Goal: Transaction & Acquisition: Obtain resource

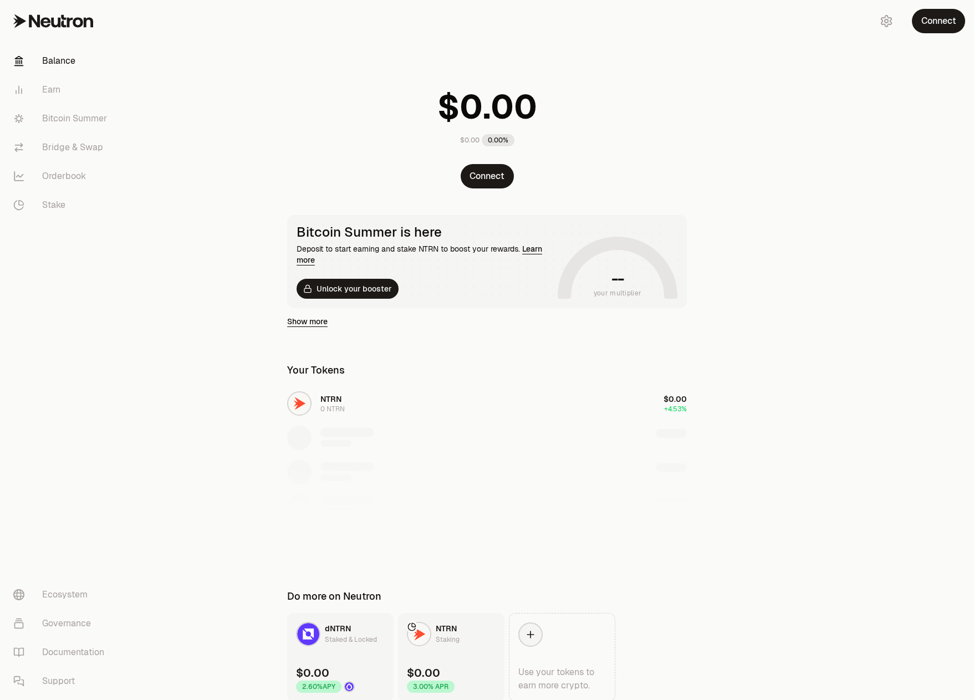
click at [619, 83] on div "$0.00 0.00%" at bounding box center [487, 114] width 426 height 87
click at [499, 172] on button "Connect" at bounding box center [487, 176] width 53 height 24
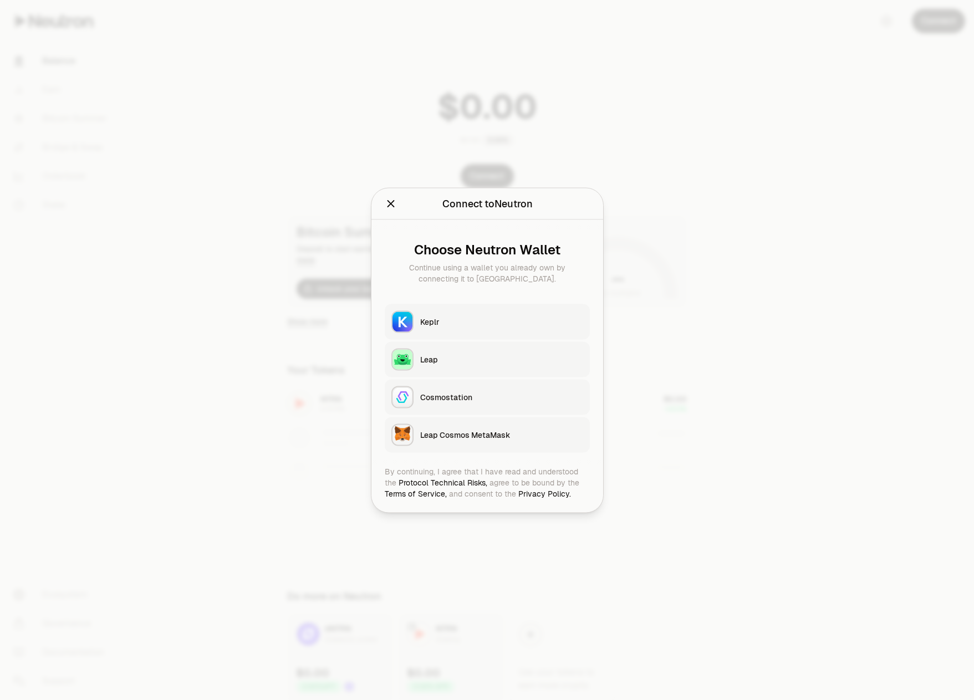
click at [440, 319] on div "Keplr" at bounding box center [501, 321] width 163 height 11
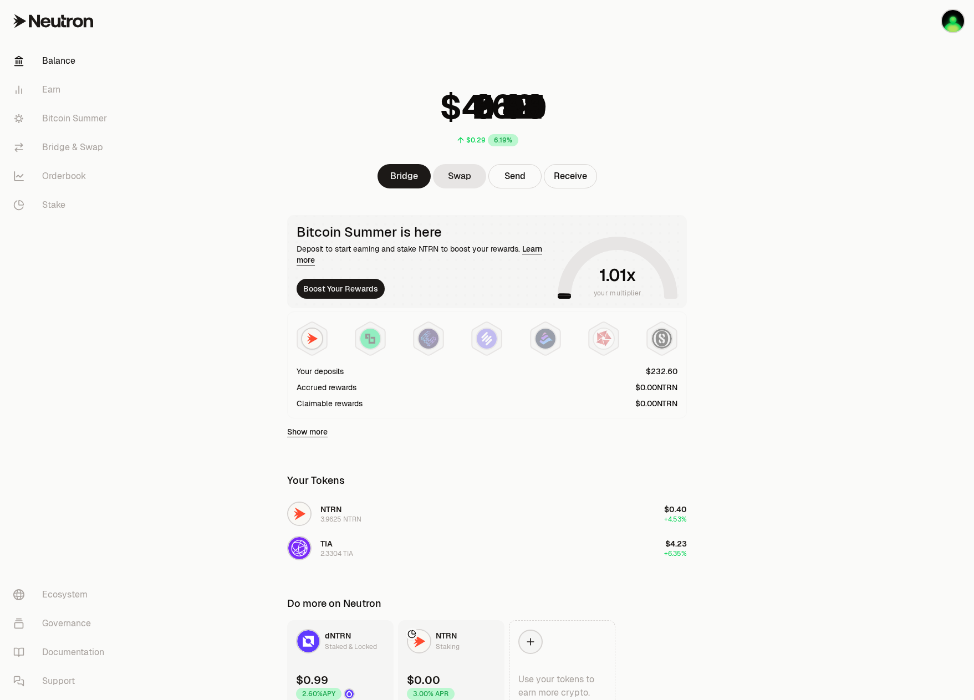
click at [852, 222] on div at bounding box center [912, 377] width 124 height 754
click at [745, 309] on main "$0.29 6.19% Bridge Swap Send Receive Bitcoin Summer is here Deposit to start ea…" at bounding box center [549, 377] width 850 height 754
click at [361, 337] on img at bounding box center [370, 339] width 20 height 20
click at [301, 333] on icon at bounding box center [311, 338] width 29 height 33
click at [365, 342] on img at bounding box center [370, 339] width 20 height 20
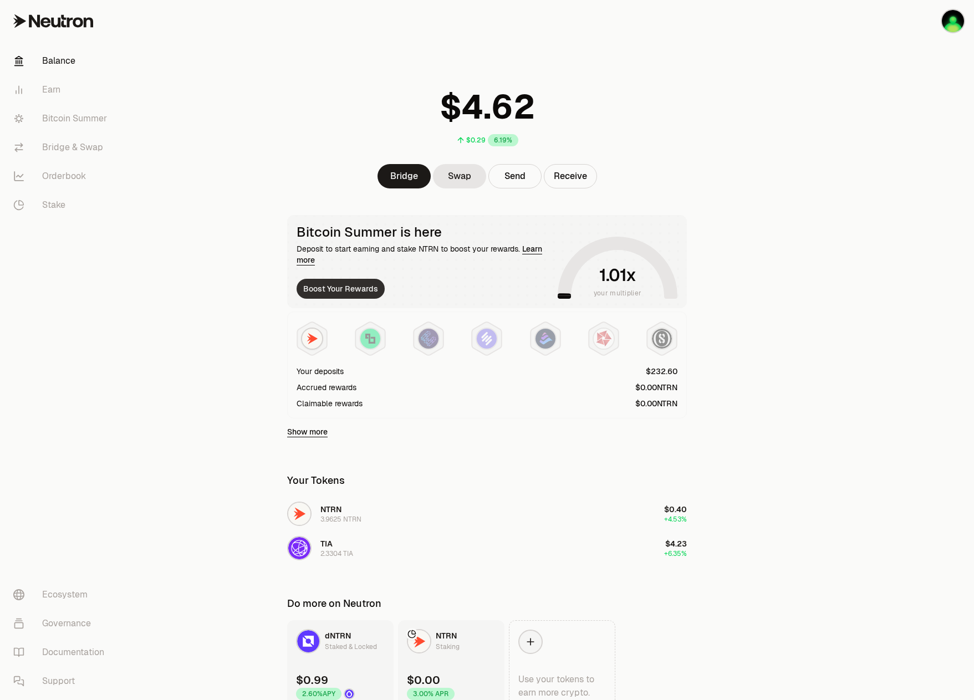
click at [352, 288] on button "Boost Your Rewards" at bounding box center [341, 289] width 88 height 20
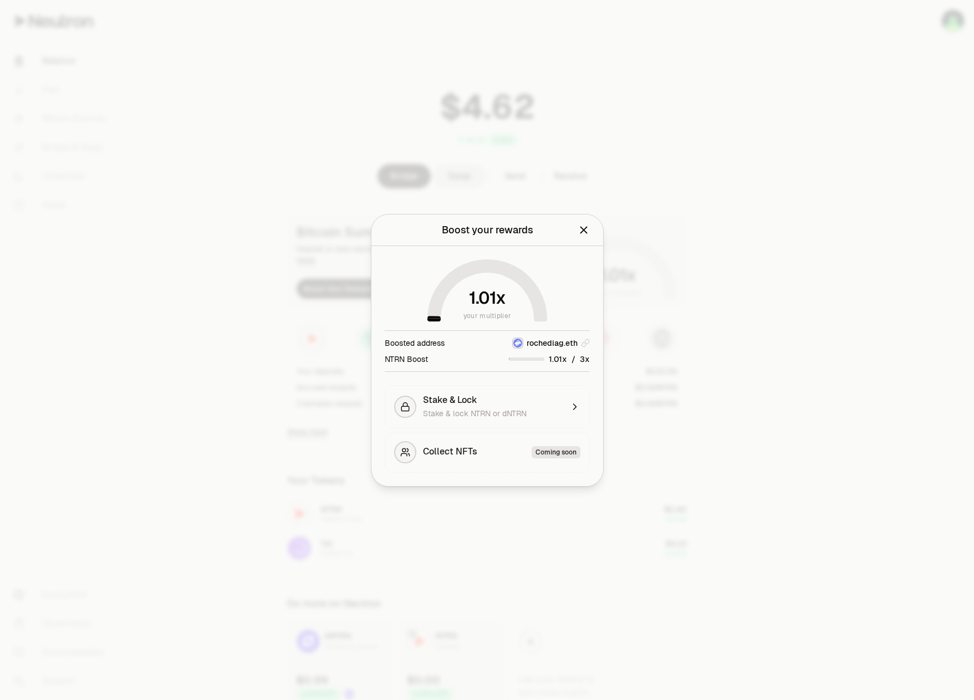
click at [316, 334] on div at bounding box center [487, 350] width 974 height 700
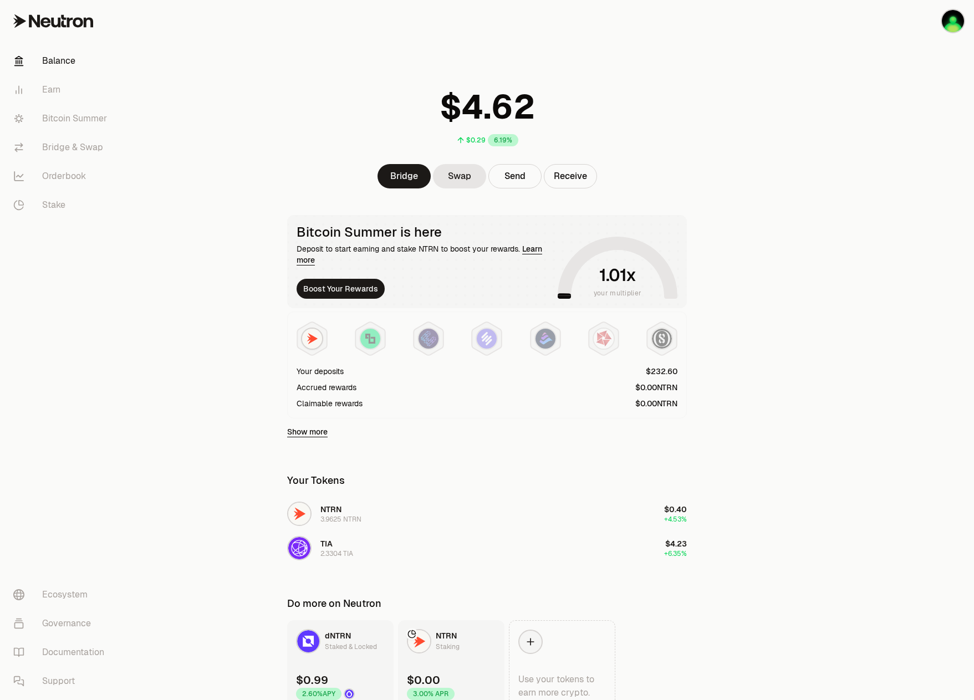
scroll to position [53, 0]
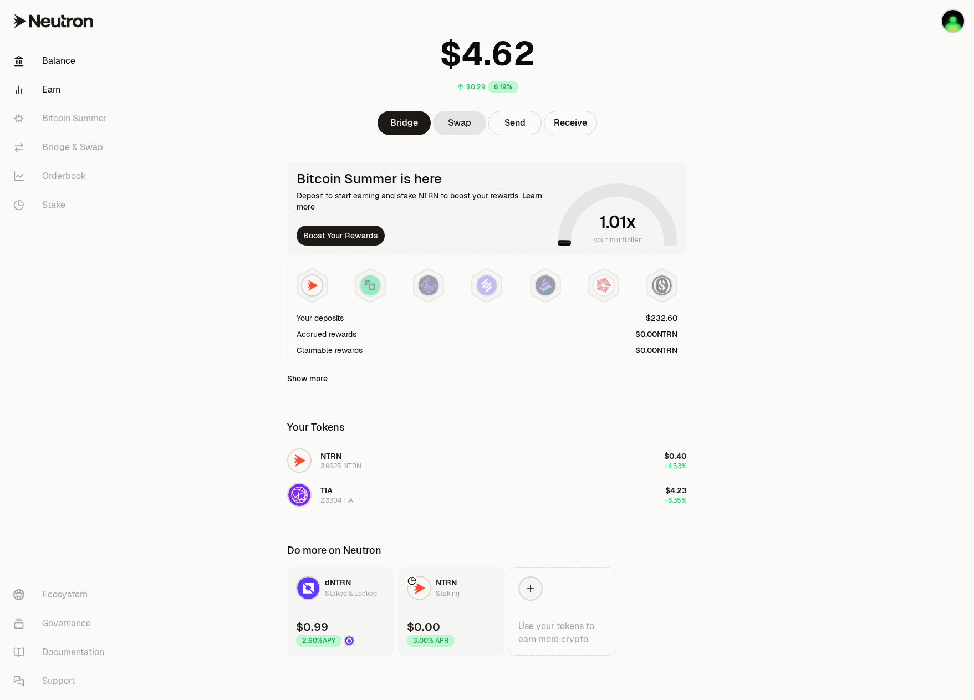
click at [74, 83] on link "Earn" at bounding box center [61, 89] width 115 height 29
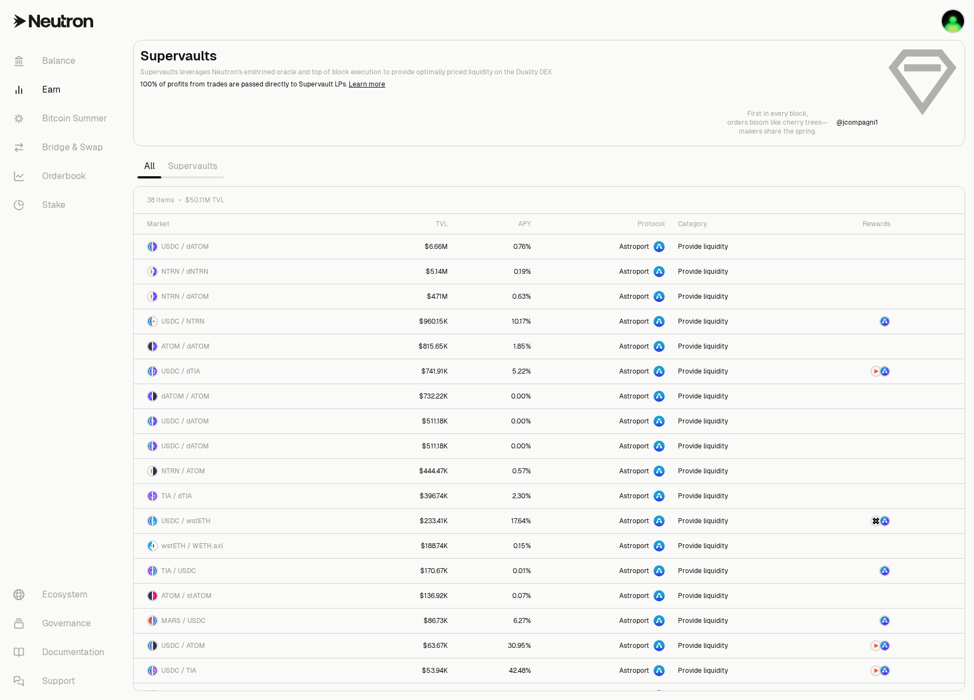
click at [289, 187] on div "38 items $50.11M TVL" at bounding box center [549, 200] width 831 height 27
click at [212, 169] on link "Supervaults" at bounding box center [192, 166] width 63 height 22
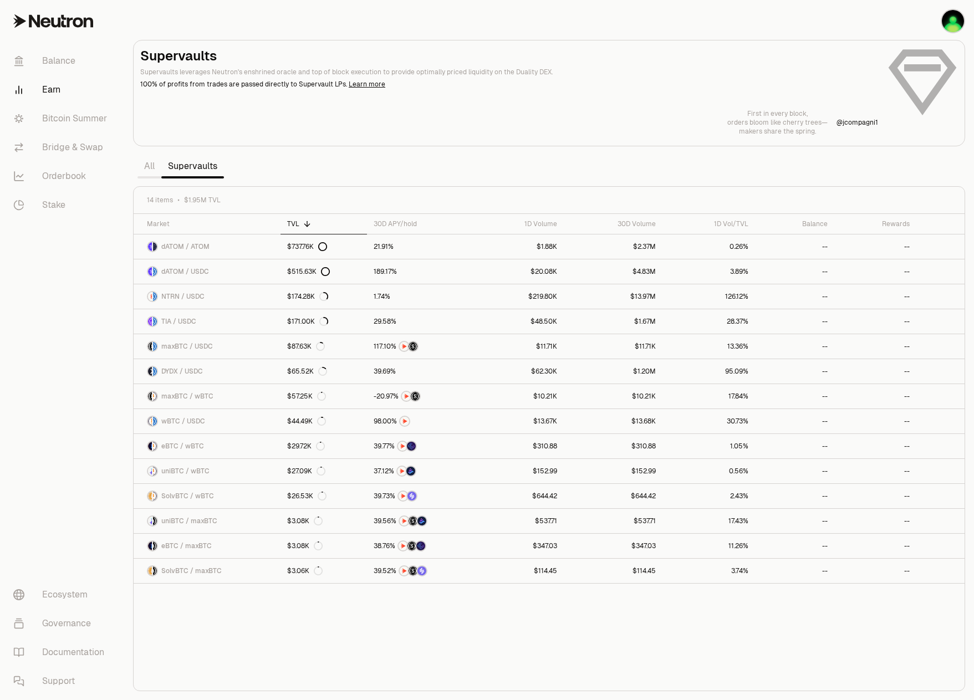
click at [626, 167] on section "Supervaults Supervaults leverages Neutron's enshrined oracle and top of block e…" at bounding box center [549, 350] width 850 height 700
click at [514, 177] on section "Supervaults Supervaults leverages Neutron's enshrined oracle and top of block e…" at bounding box center [549, 350] width 850 height 700
click at [512, 161] on section "Supervaults Supervaults leverages Neutron's enshrined oracle and top of block e…" at bounding box center [549, 350] width 850 height 700
click at [62, 59] on link "Balance" at bounding box center [61, 61] width 115 height 29
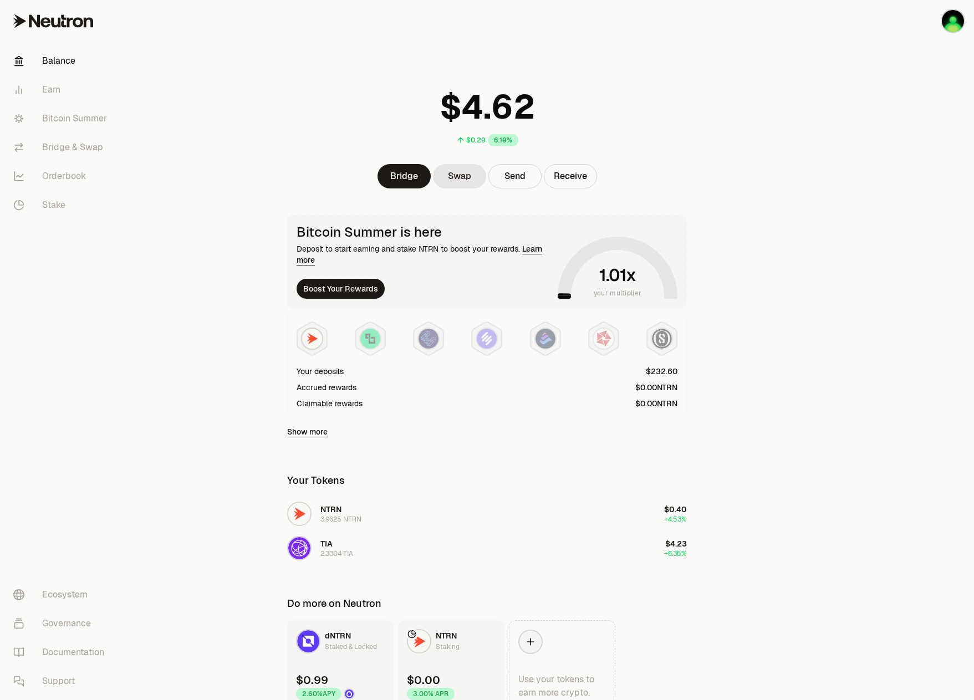
scroll to position [53, 0]
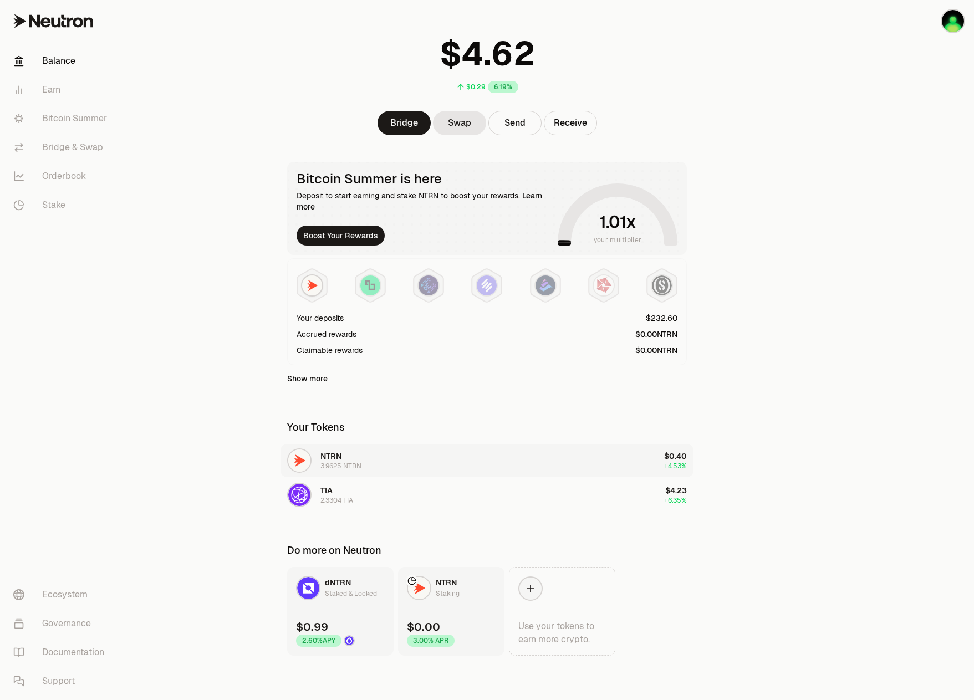
click at [474, 470] on button "NTRN 3.9625 NTRN $0.40 +4.53%" at bounding box center [487, 460] width 413 height 33
click at [162, 433] on main "$0.29 6.19% Bridge Swap Send Receive Bitcoin Summer is here Deposit to start ea…" at bounding box center [549, 324] width 850 height 754
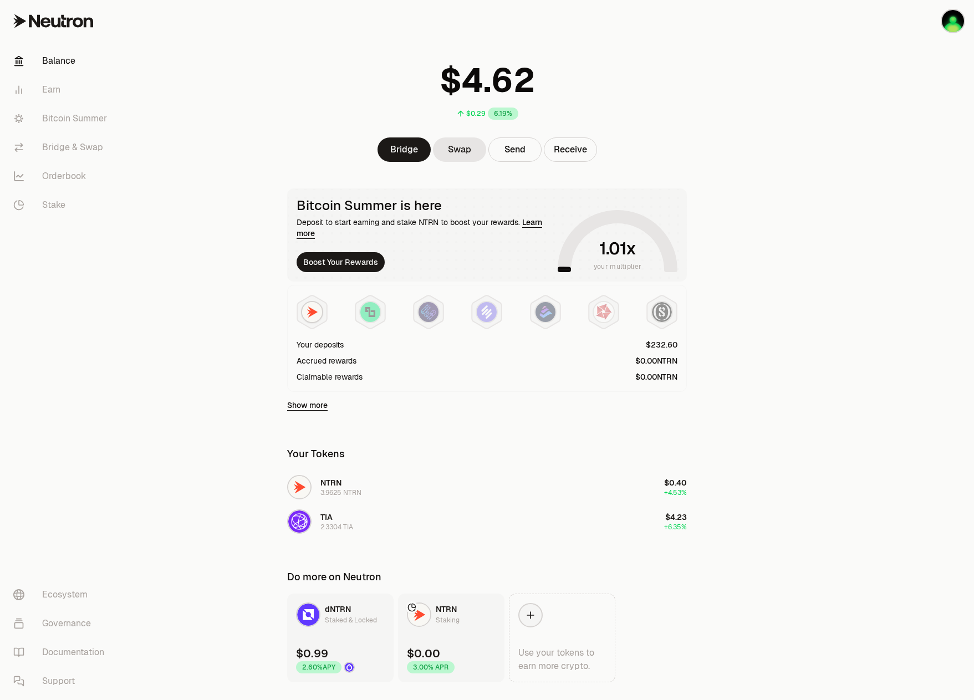
scroll to position [0, 0]
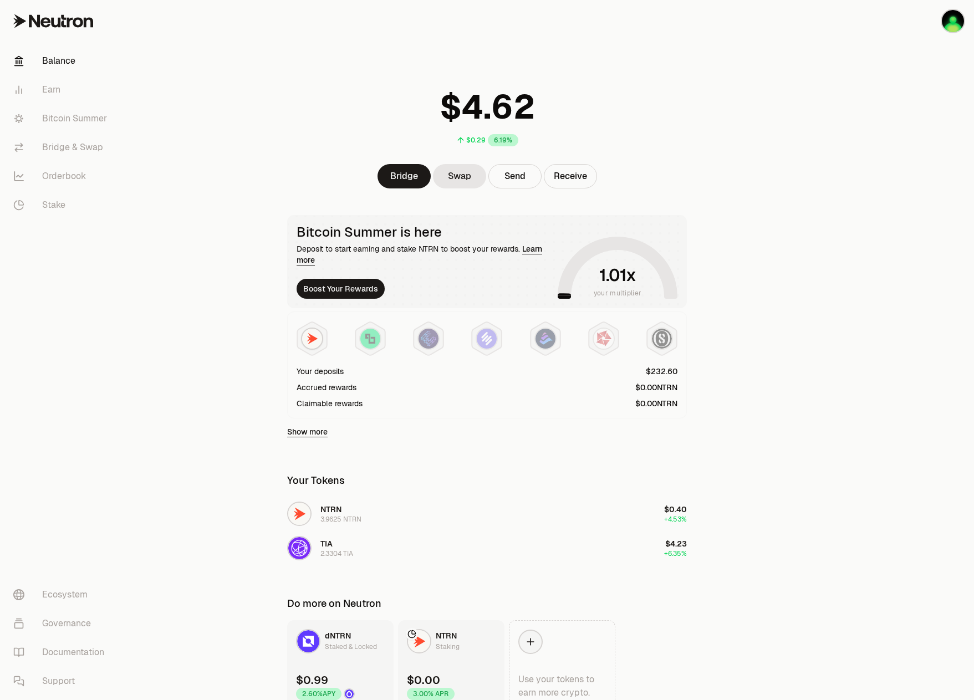
click at [317, 429] on link "Show more" at bounding box center [307, 431] width 40 height 11
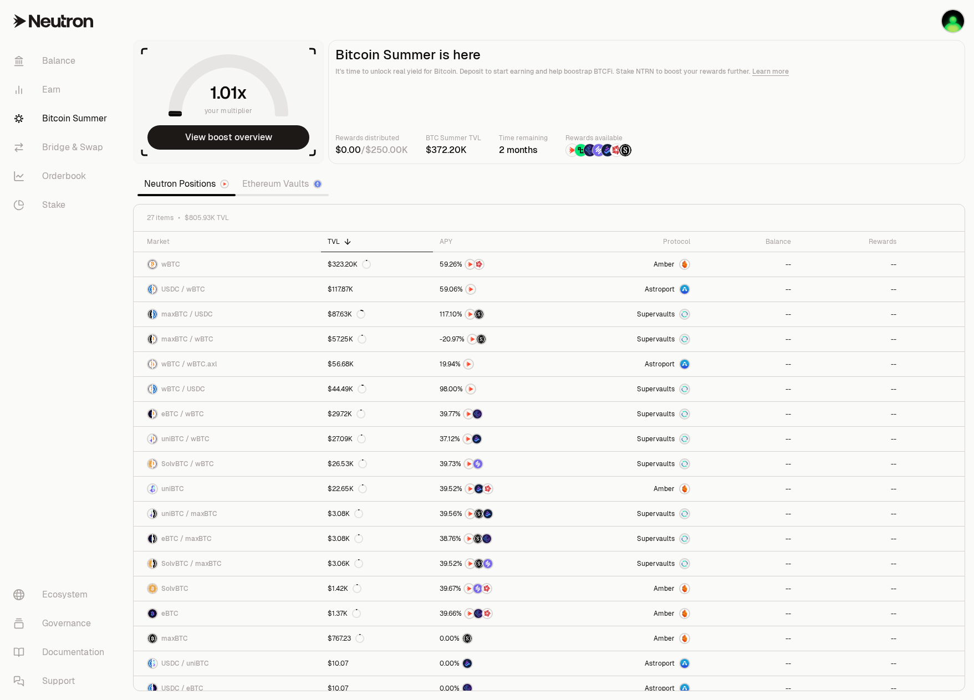
click at [298, 184] on link "Ethereum Vaults" at bounding box center [282, 184] width 93 height 22
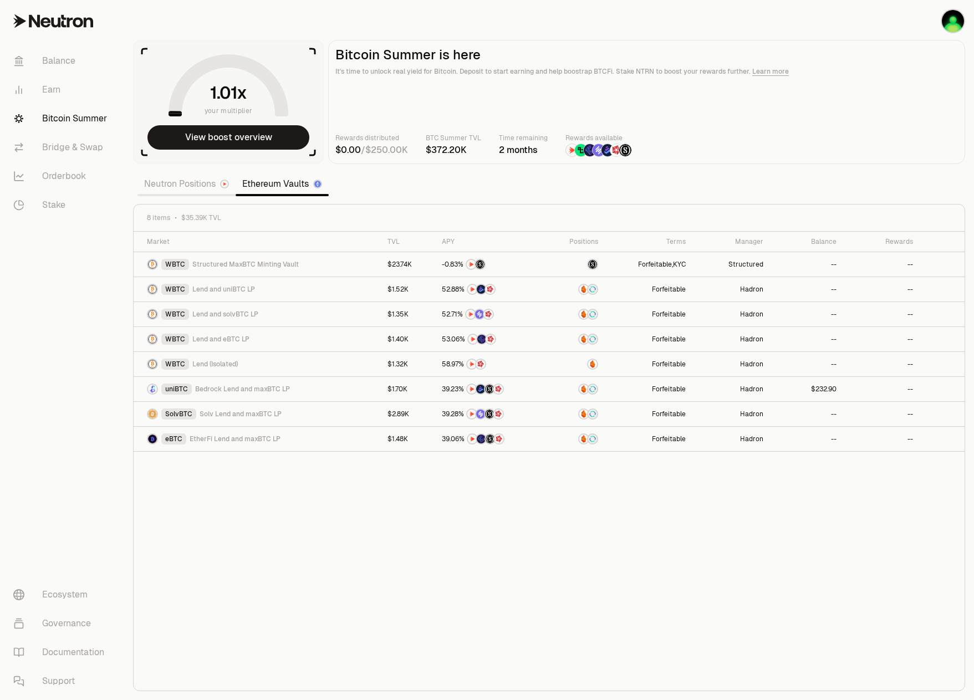
click at [455, 195] on section "your multiplier View boost overview Bitcoin Summer is here It's time to unlock …" at bounding box center [549, 350] width 850 height 700
click at [459, 117] on main "Bitcoin Summer is here It's time to unlock real yield for Bitcoin. Deposit to s…" at bounding box center [646, 102] width 637 height 124
drag, startPoint x: 459, startPoint y: 117, endPoint x: 501, endPoint y: 194, distance: 87.9
click at [501, 194] on section "your multiplier View boost overview Bitcoin Summer is here It's time to unlock …" at bounding box center [549, 350] width 850 height 700
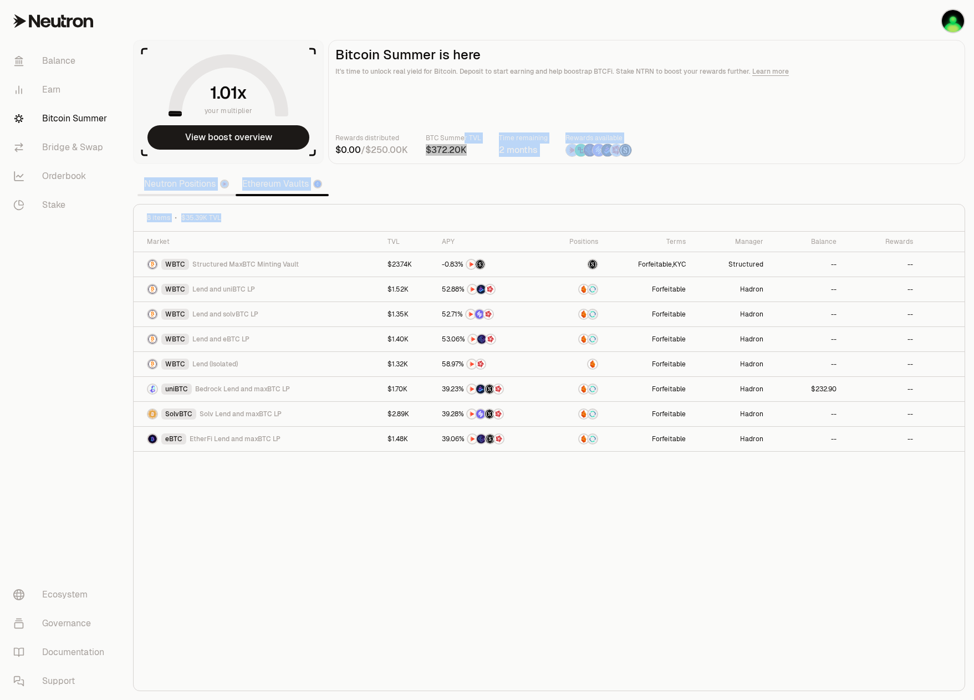
click at [498, 182] on section "your multiplier View boost overview Bitcoin Summer is here It's time to unlock …" at bounding box center [549, 350] width 850 height 700
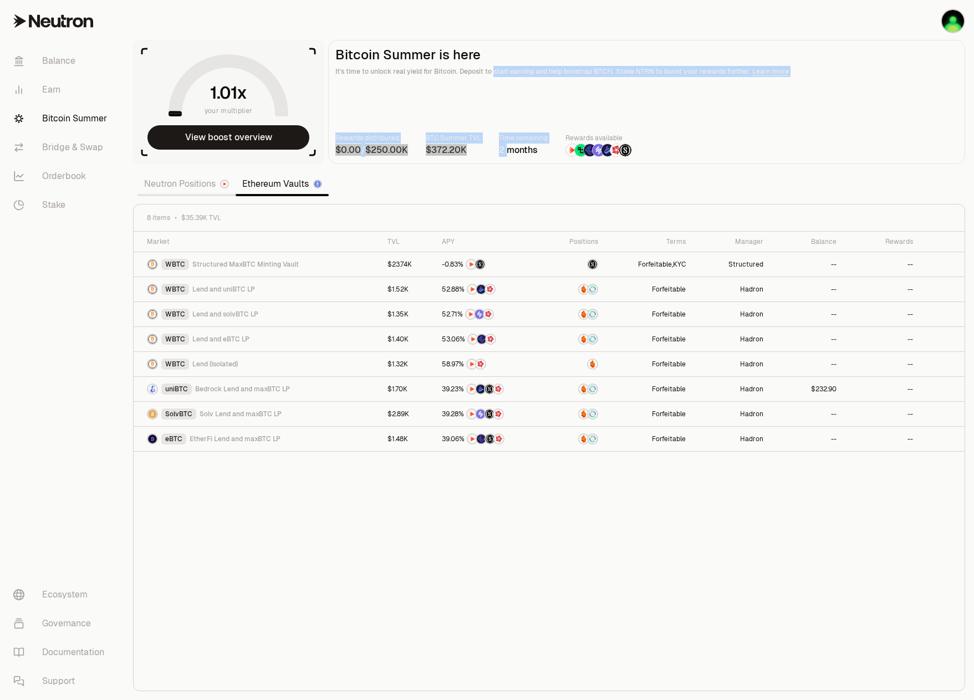
drag, startPoint x: 498, startPoint y: 182, endPoint x: 504, endPoint y: 100, distance: 82.8
click at [504, 100] on section "your multiplier View boost overview Bitcoin Summer is here It's time to unlock …" at bounding box center [549, 350] width 850 height 700
click at [504, 100] on main "Bitcoin Summer is here It's time to unlock real yield for Bitcoin. Deposit to s…" at bounding box center [646, 102] width 637 height 124
drag, startPoint x: 504, startPoint y: 100, endPoint x: 502, endPoint y: 191, distance: 91.0
click at [502, 191] on section "your multiplier View boost overview Bitcoin Summer is here It's time to unlock …" at bounding box center [549, 350] width 850 height 700
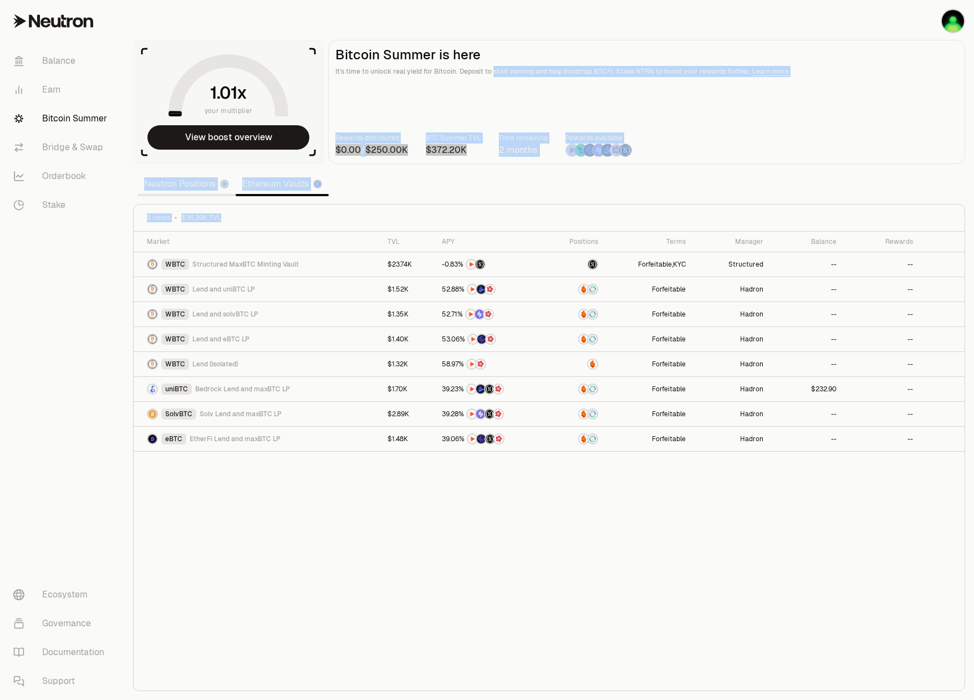
click at [502, 191] on section "your multiplier View boost overview Bitcoin Summer is here It's time to unlock …" at bounding box center [549, 350] width 850 height 700
drag, startPoint x: 502, startPoint y: 191, endPoint x: 494, endPoint y: 100, distance: 90.8
click at [494, 100] on section "your multiplier View boost overview Bitcoin Summer is here It's time to unlock …" at bounding box center [549, 350] width 850 height 700
drag, startPoint x: 494, startPoint y: 100, endPoint x: 476, endPoint y: 136, distance: 39.9
click at [494, 100] on main "Bitcoin Summer is here It's time to unlock real yield for Bitcoin. Deposit to s…" at bounding box center [646, 102] width 637 height 124
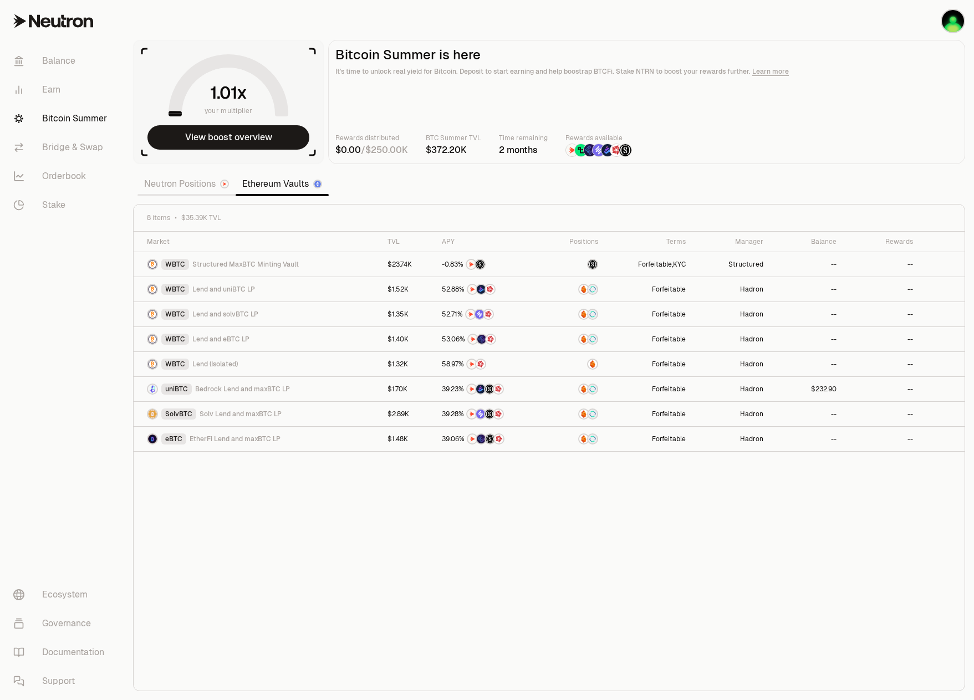
click at [452, 177] on section "your multiplier View boost overview Bitcoin Summer is here It's time to unlock …" at bounding box center [549, 350] width 850 height 700
click at [72, 206] on link "Stake" at bounding box center [61, 205] width 115 height 29
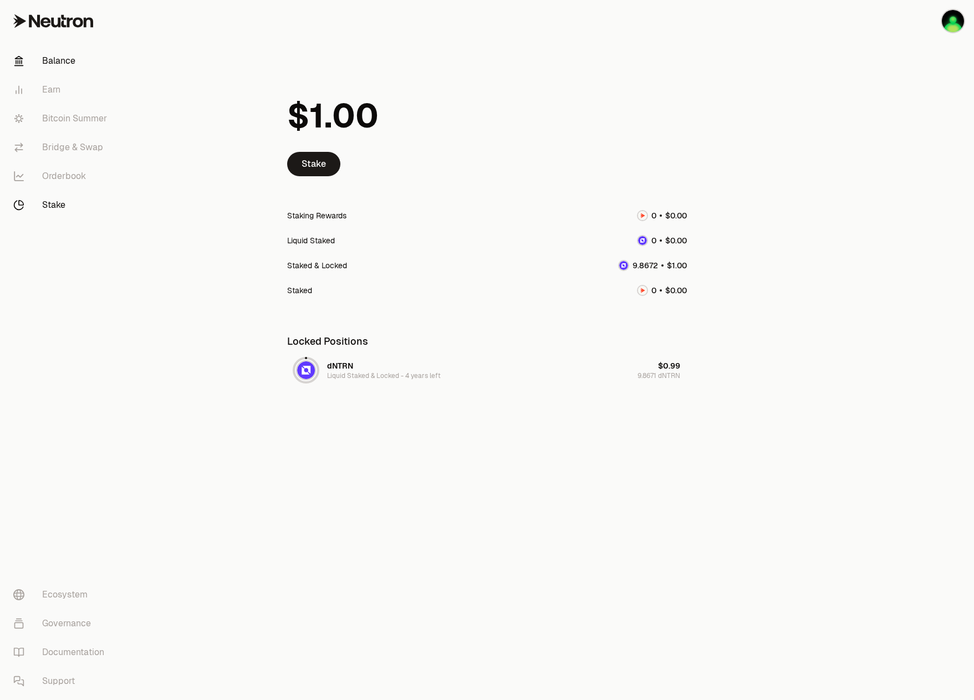
click at [72, 65] on link "Balance" at bounding box center [61, 61] width 115 height 29
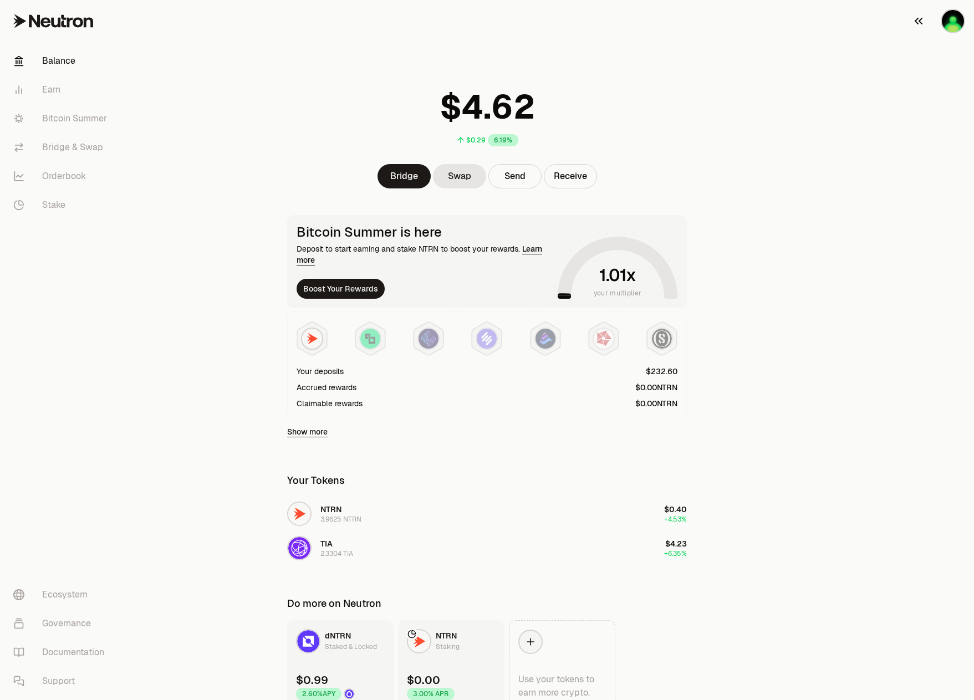
click at [950, 5] on button "button" at bounding box center [938, 21] width 71 height 42
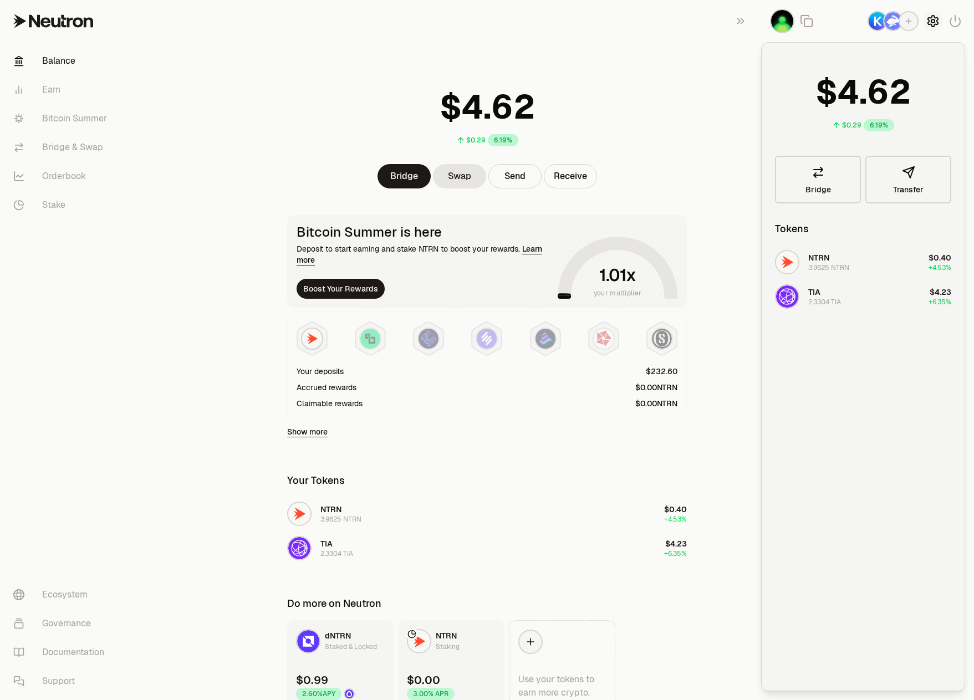
click at [931, 21] on icon "button" at bounding box center [933, 20] width 13 height 13
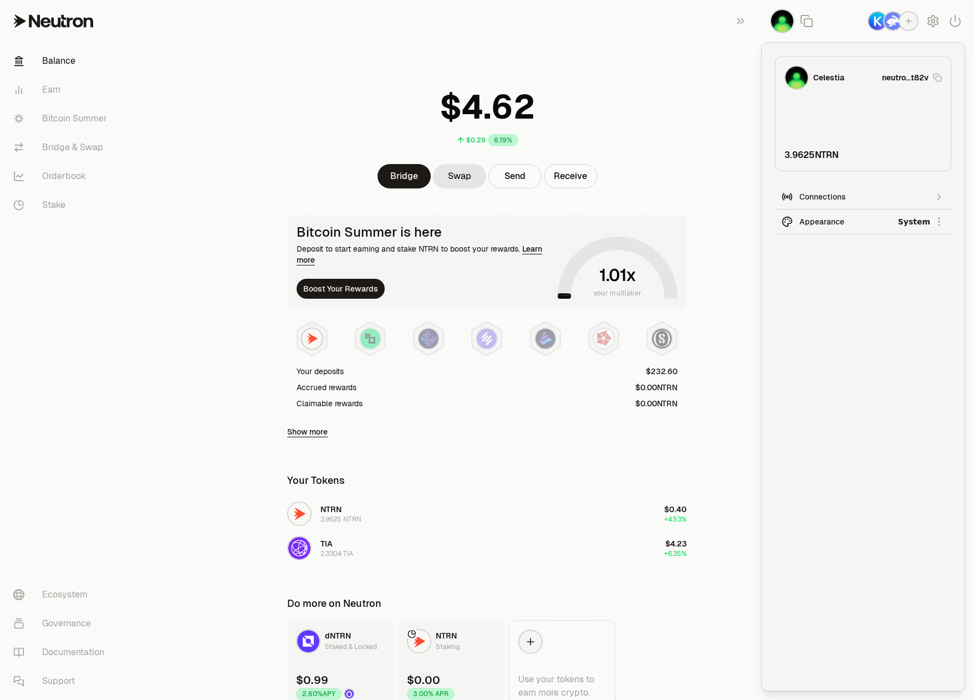
click at [745, 182] on main "$0.29 6.19% Bridge Swap Send Receive Bitcoin Summer is here Deposit to start ea…" at bounding box center [549, 377] width 850 height 754
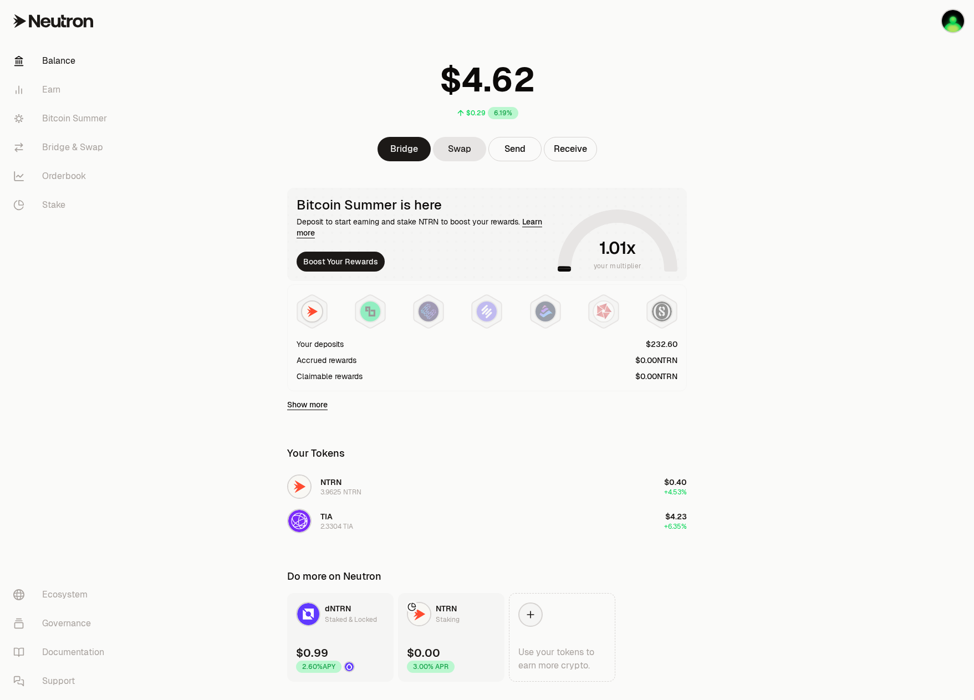
scroll to position [53, 0]
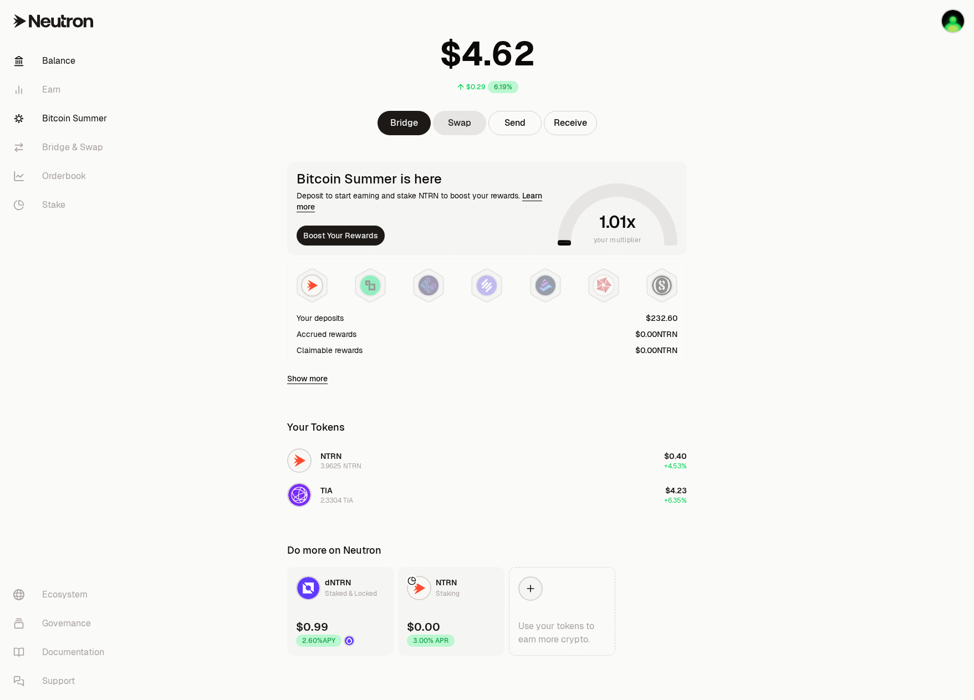
click at [49, 118] on link "Bitcoin Summer" at bounding box center [61, 118] width 115 height 29
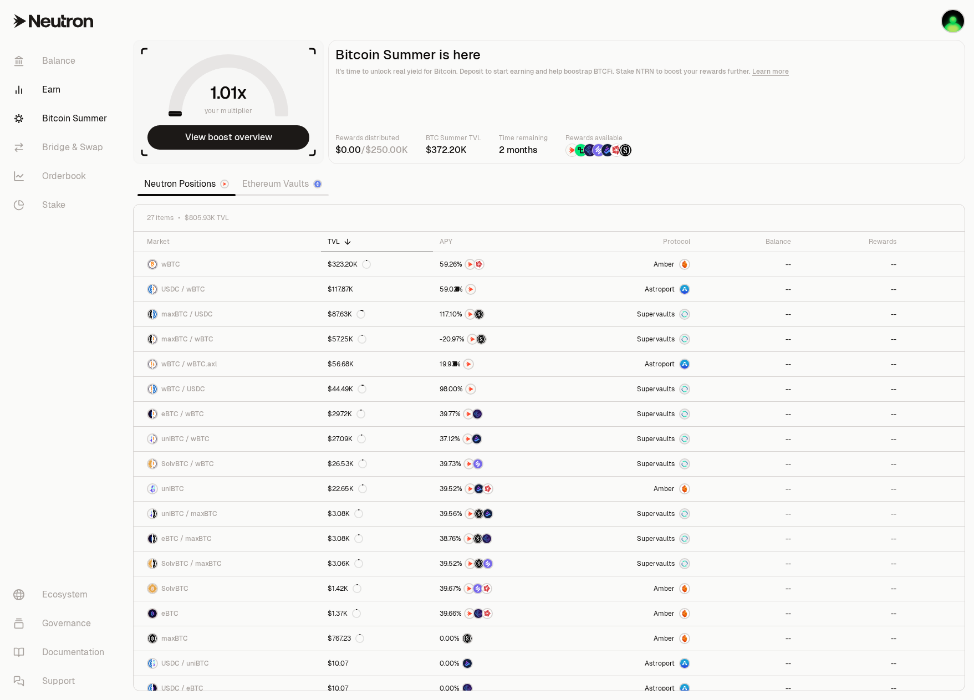
click at [53, 91] on link "Earn" at bounding box center [61, 89] width 115 height 29
